Goal: Find specific page/section: Find specific page/section

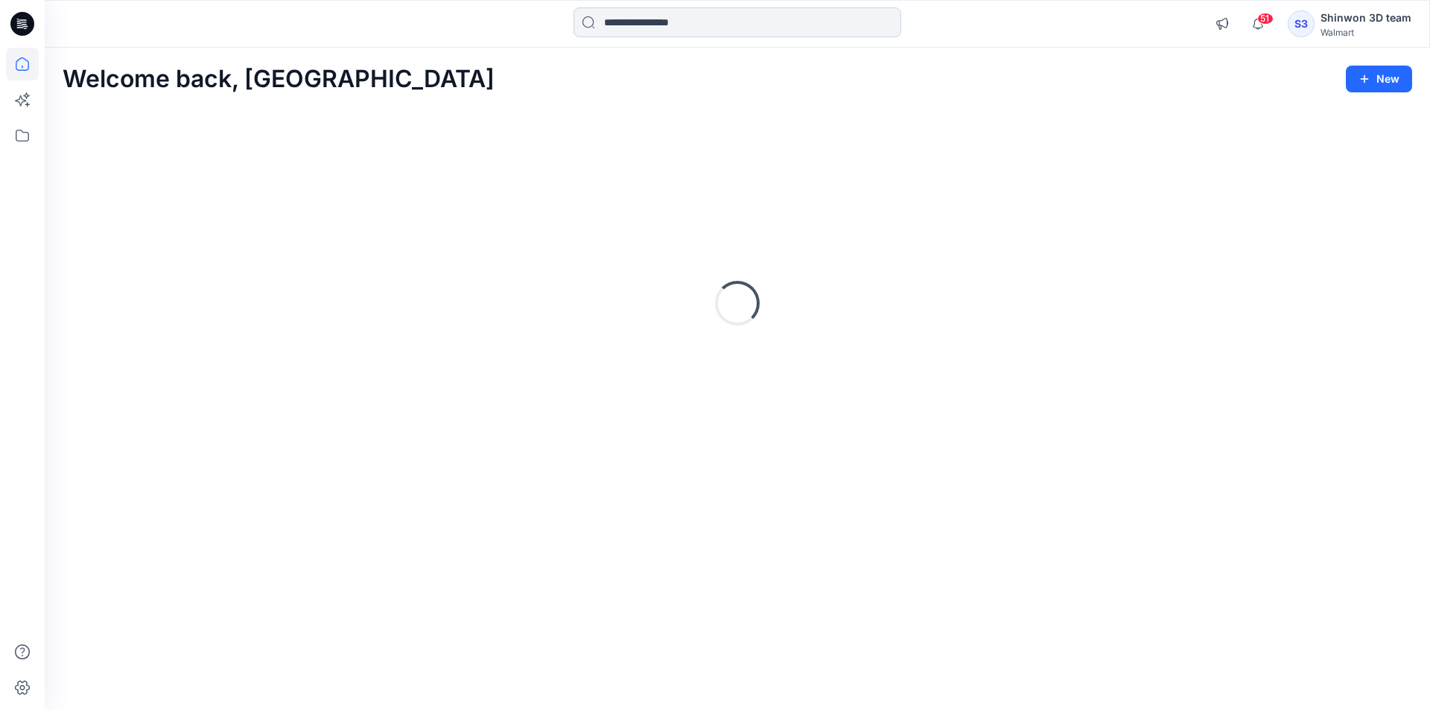
click at [630, 26] on input at bounding box center [738, 22] width 328 height 30
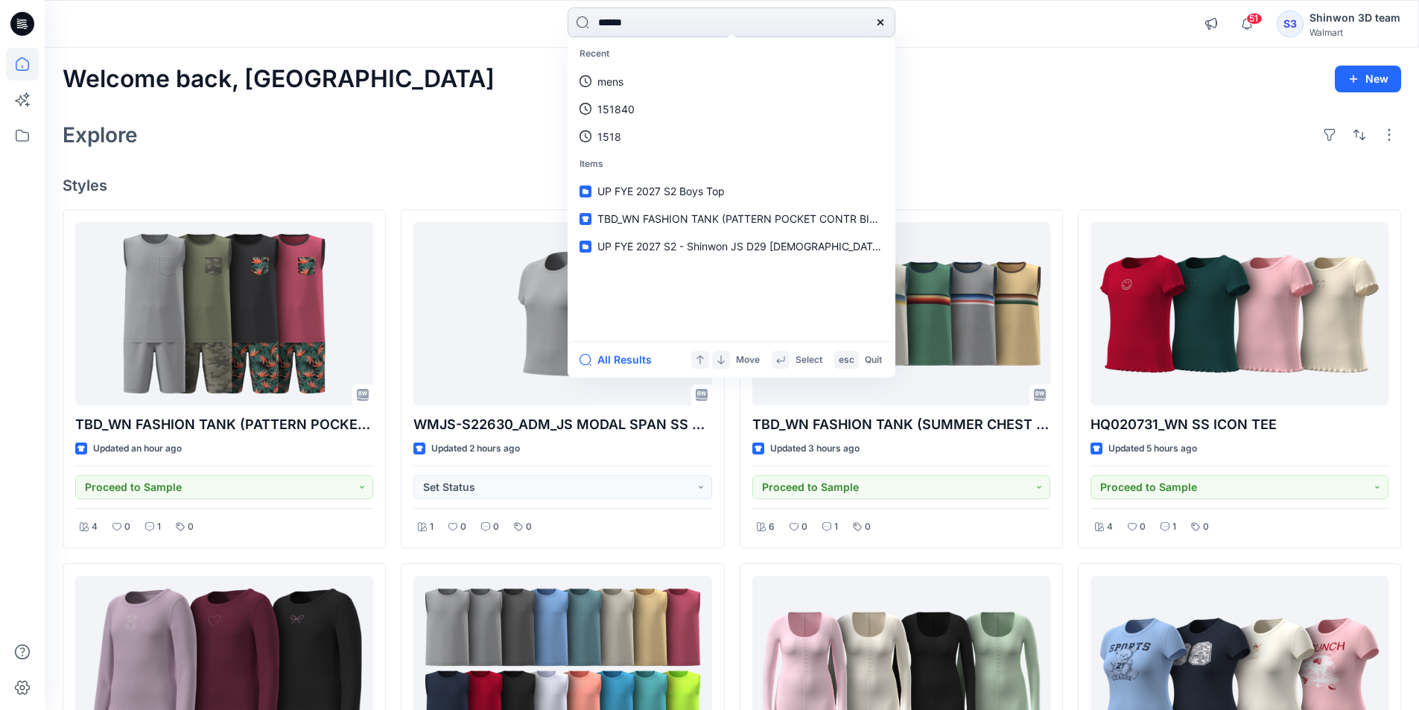
type input "******"
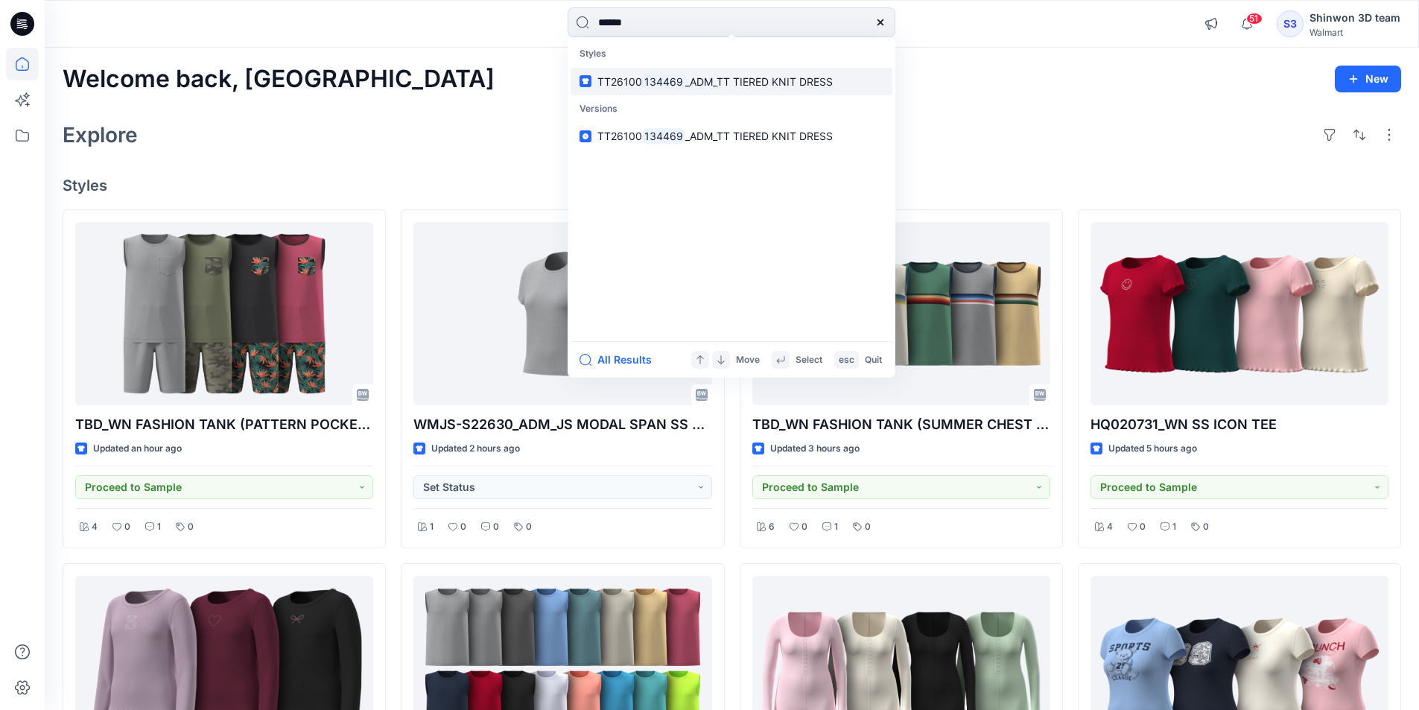
click at [722, 81] on span "_ADM_TT TIERED KNIT DRESS" at bounding box center [758, 81] width 147 height 13
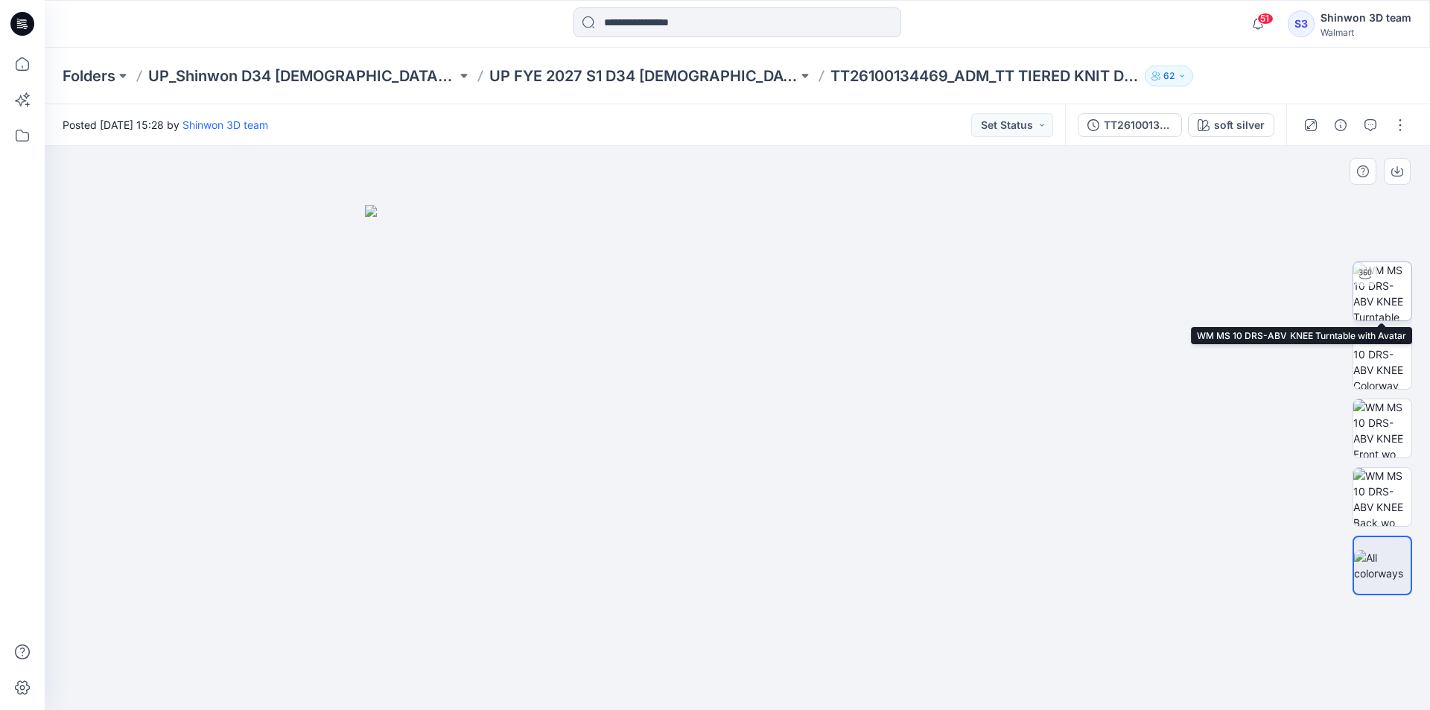
click at [1396, 285] on img at bounding box center [1382, 291] width 58 height 58
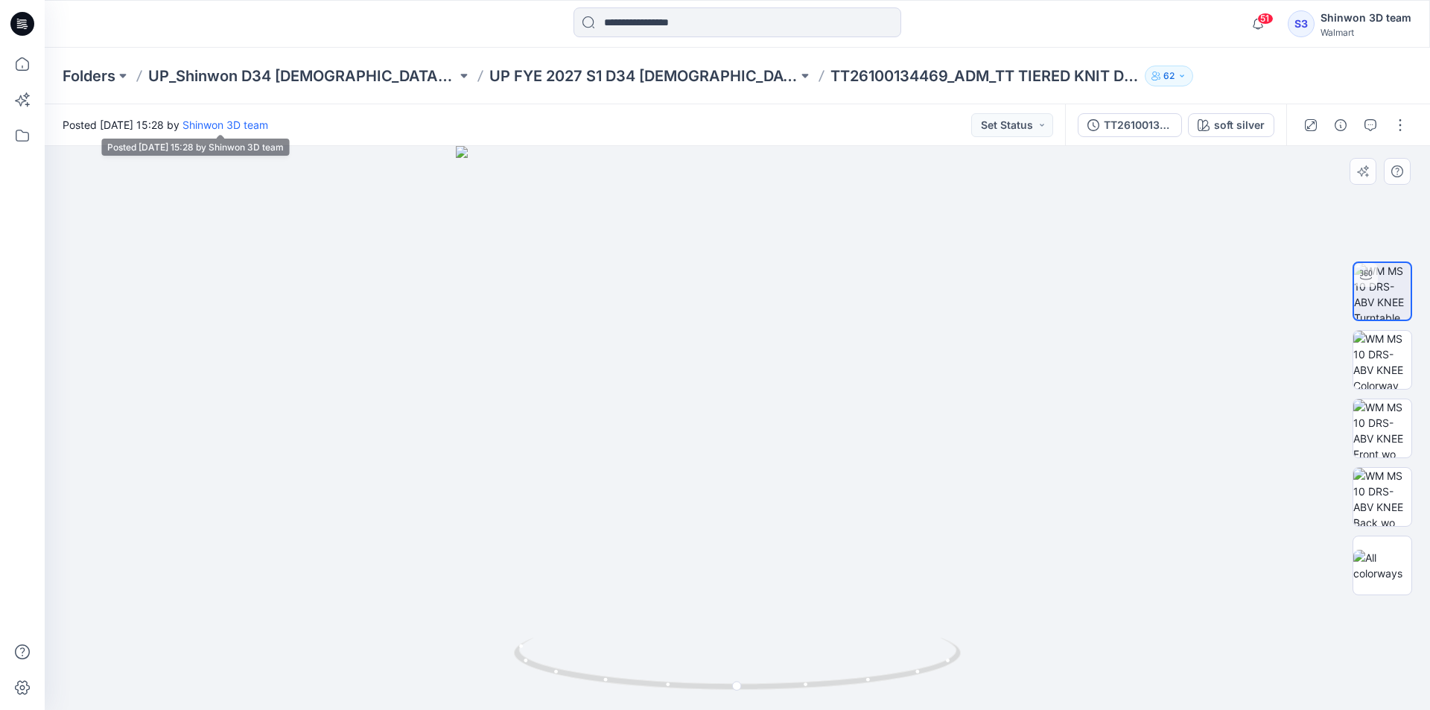
click at [264, 254] on div at bounding box center [737, 428] width 1385 height 564
click at [1398, 576] on img at bounding box center [1382, 565] width 58 height 31
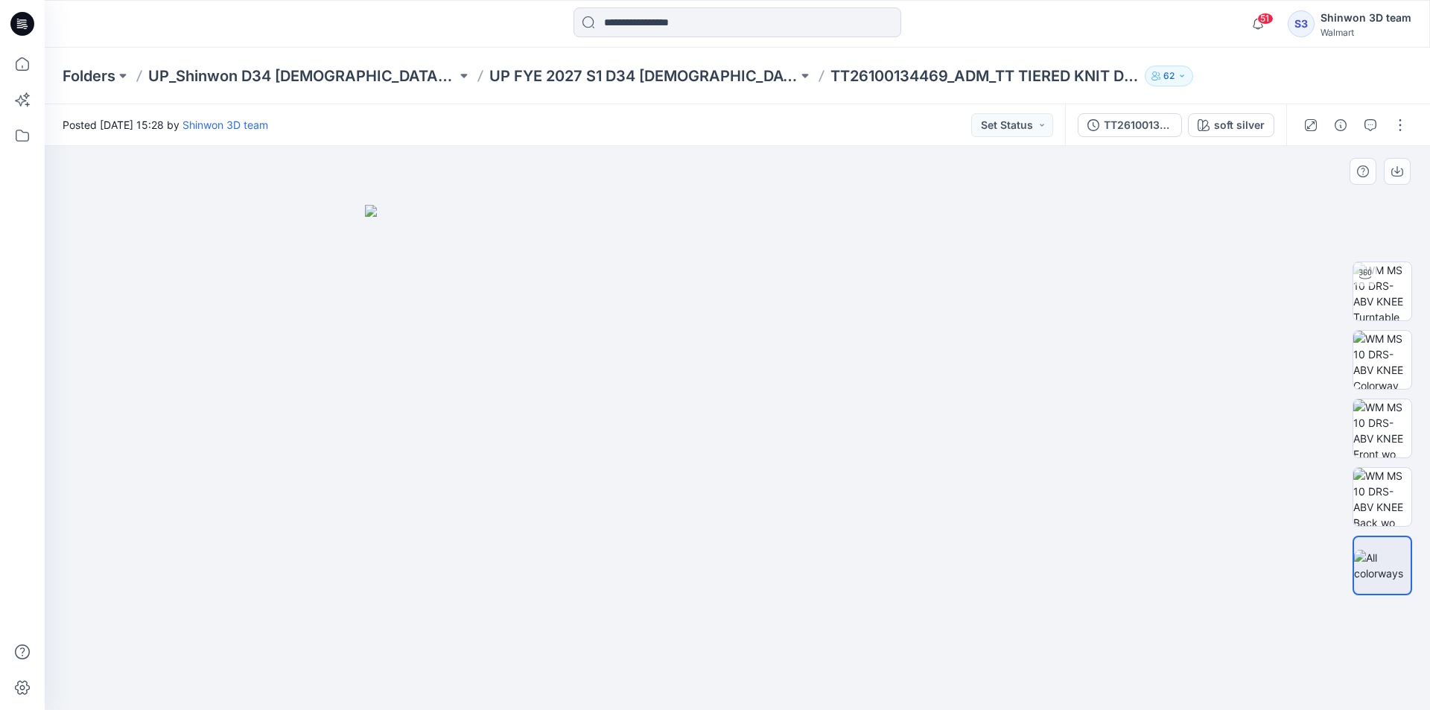
click at [623, 410] on img at bounding box center [737, 458] width 745 height 506
click at [1235, 118] on div "soft silver" at bounding box center [1239, 125] width 51 height 16
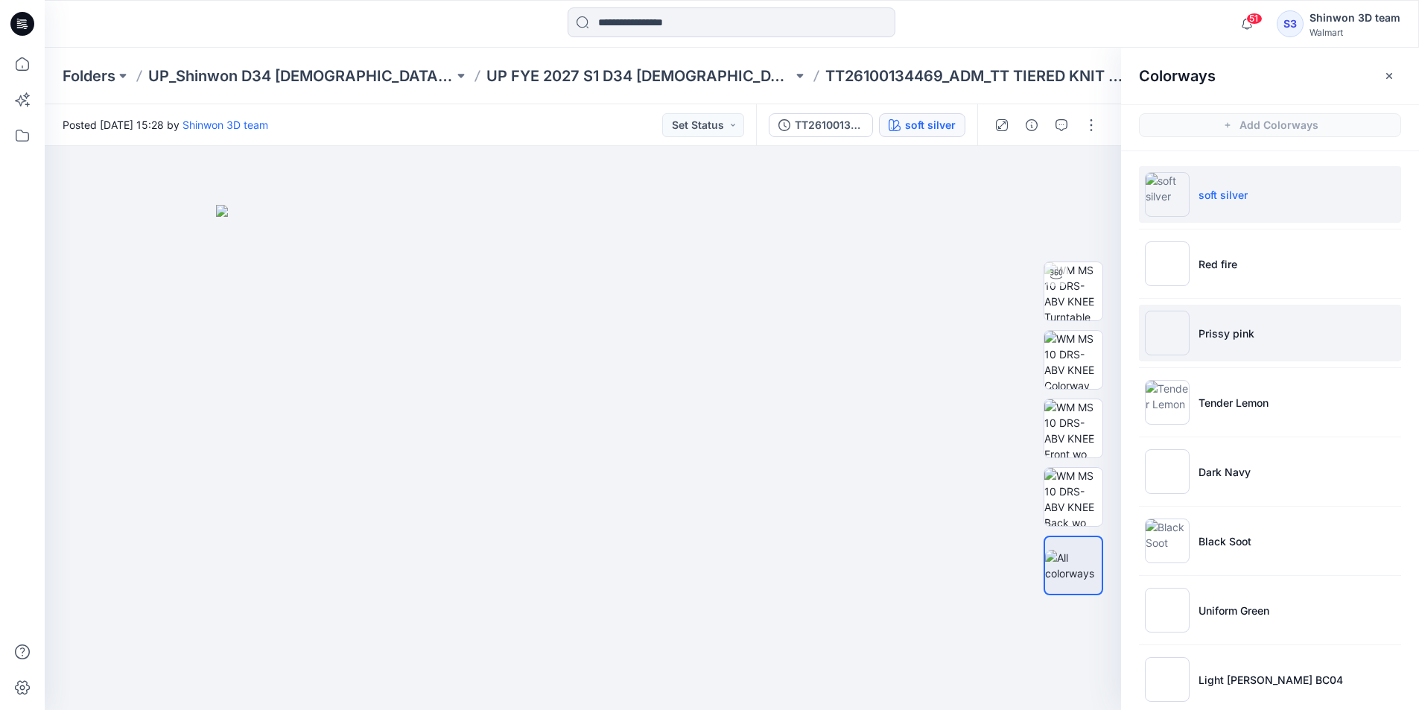
click at [1246, 316] on li "Prissy pink" at bounding box center [1270, 333] width 262 height 57
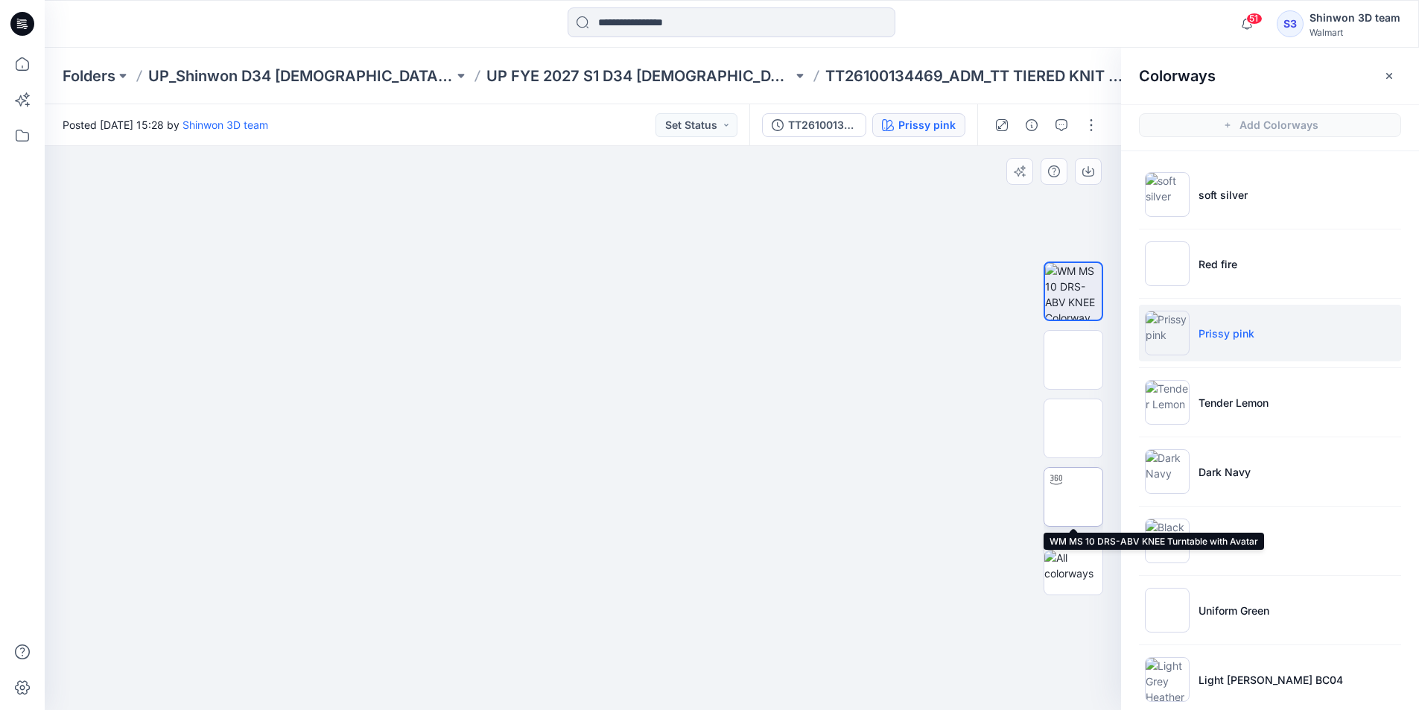
click at [1073, 497] on img at bounding box center [1073, 497] width 0 height 0
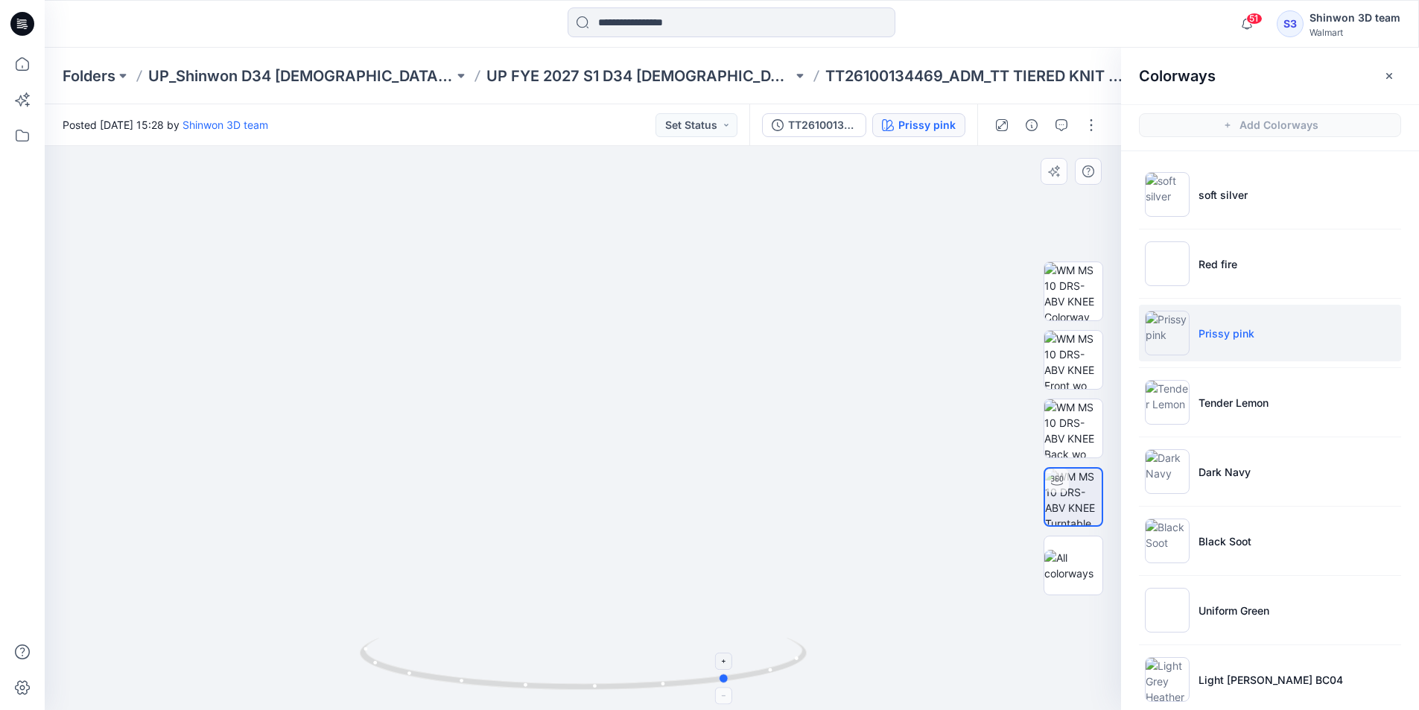
drag, startPoint x: 508, startPoint y: 680, endPoint x: 664, endPoint y: 681, distance: 155.7
click at [664, 681] on icon at bounding box center [585, 666] width 451 height 56
click at [195, 606] on div at bounding box center [583, 428] width 1076 height 564
drag, startPoint x: 655, startPoint y: 661, endPoint x: 738, endPoint y: 659, distance: 82.7
click at [738, 659] on icon at bounding box center [585, 666] width 451 height 56
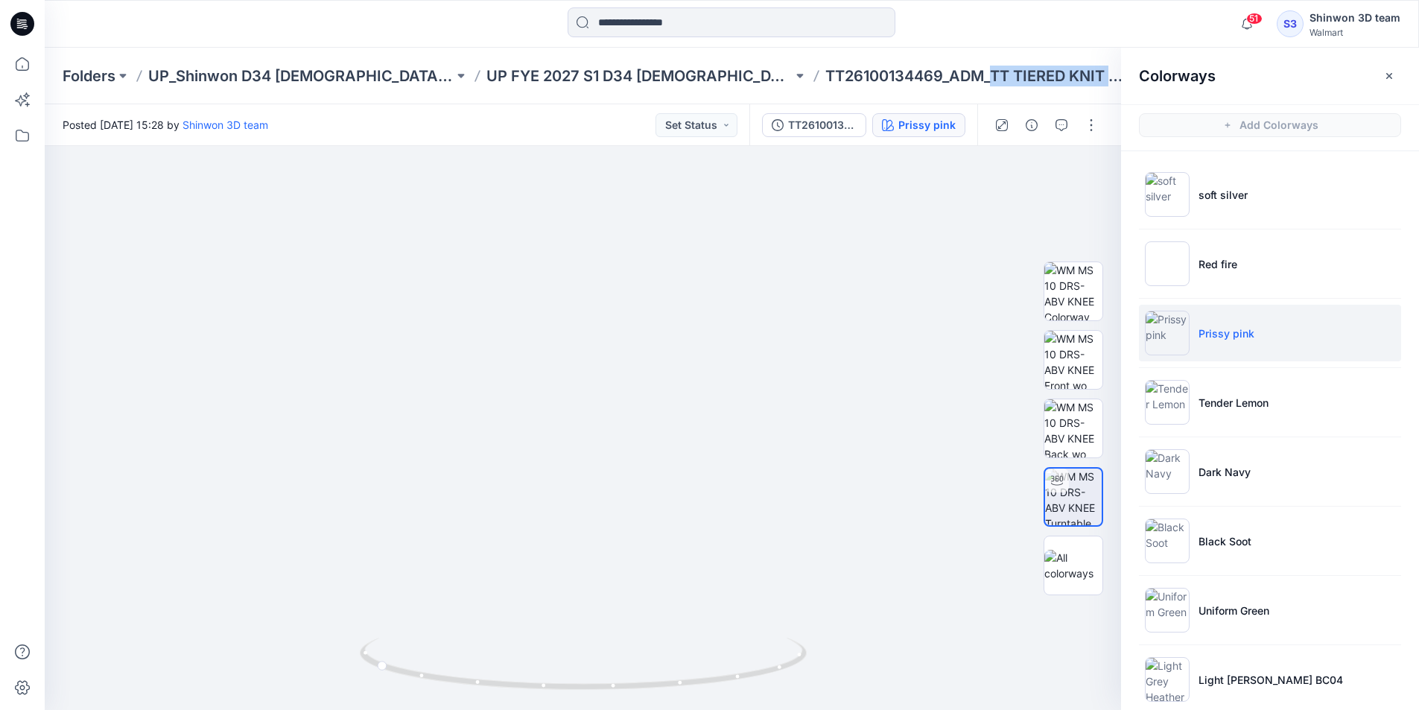
drag, startPoint x: 883, startPoint y: 70, endPoint x: 1078, endPoint y: 70, distance: 195.1
click at [1078, 70] on div "Folders UP_Shinwon D34 [DEMOGRAPHIC_DATA] Dresses UP FYE 2027 S1 D34 [DEMOGRAPH…" at bounding box center [674, 76] width 1222 height 21
copy div "TT TIERED KNIT DRESS 62"
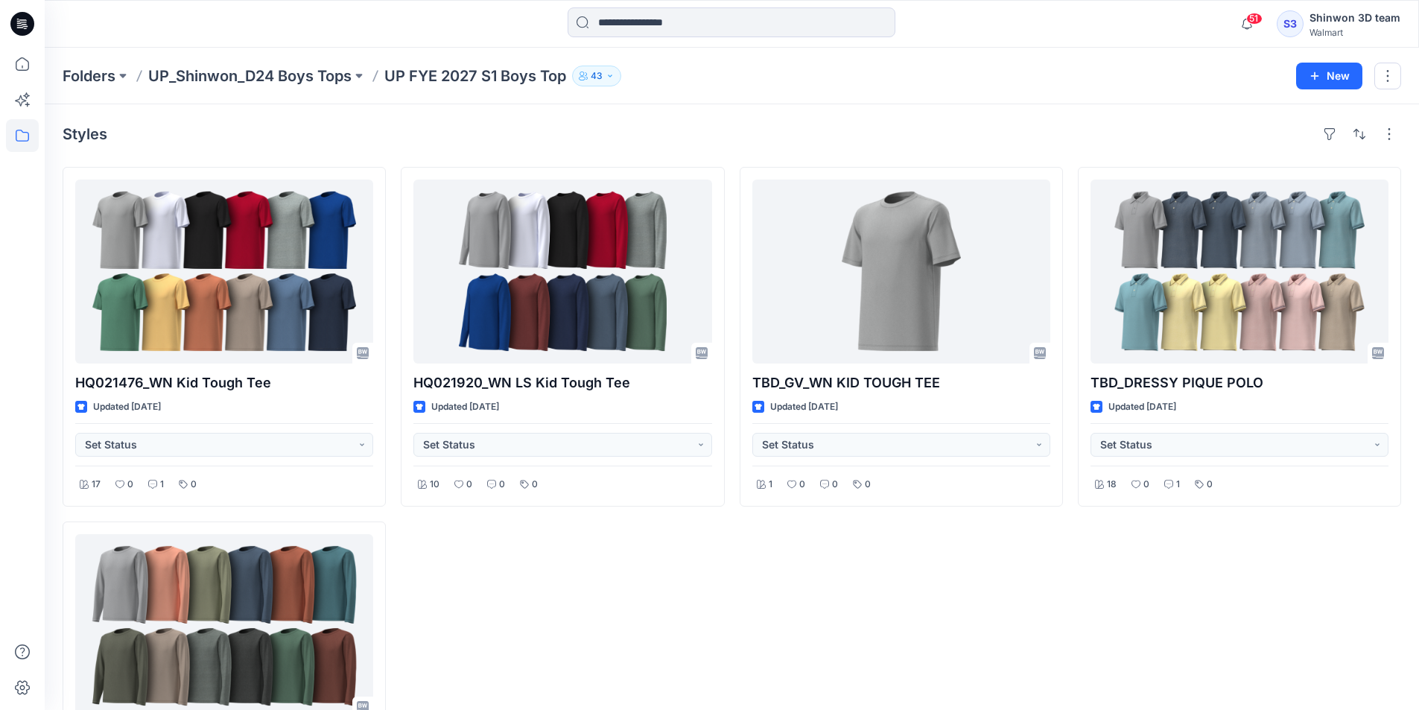
click at [883, 604] on div "TBD_GV_WN KID TOUGH TEE Updated 4 months ago Set Status 1 0 0 0" at bounding box center [901, 514] width 323 height 694
